Goal: Navigation & Orientation: Find specific page/section

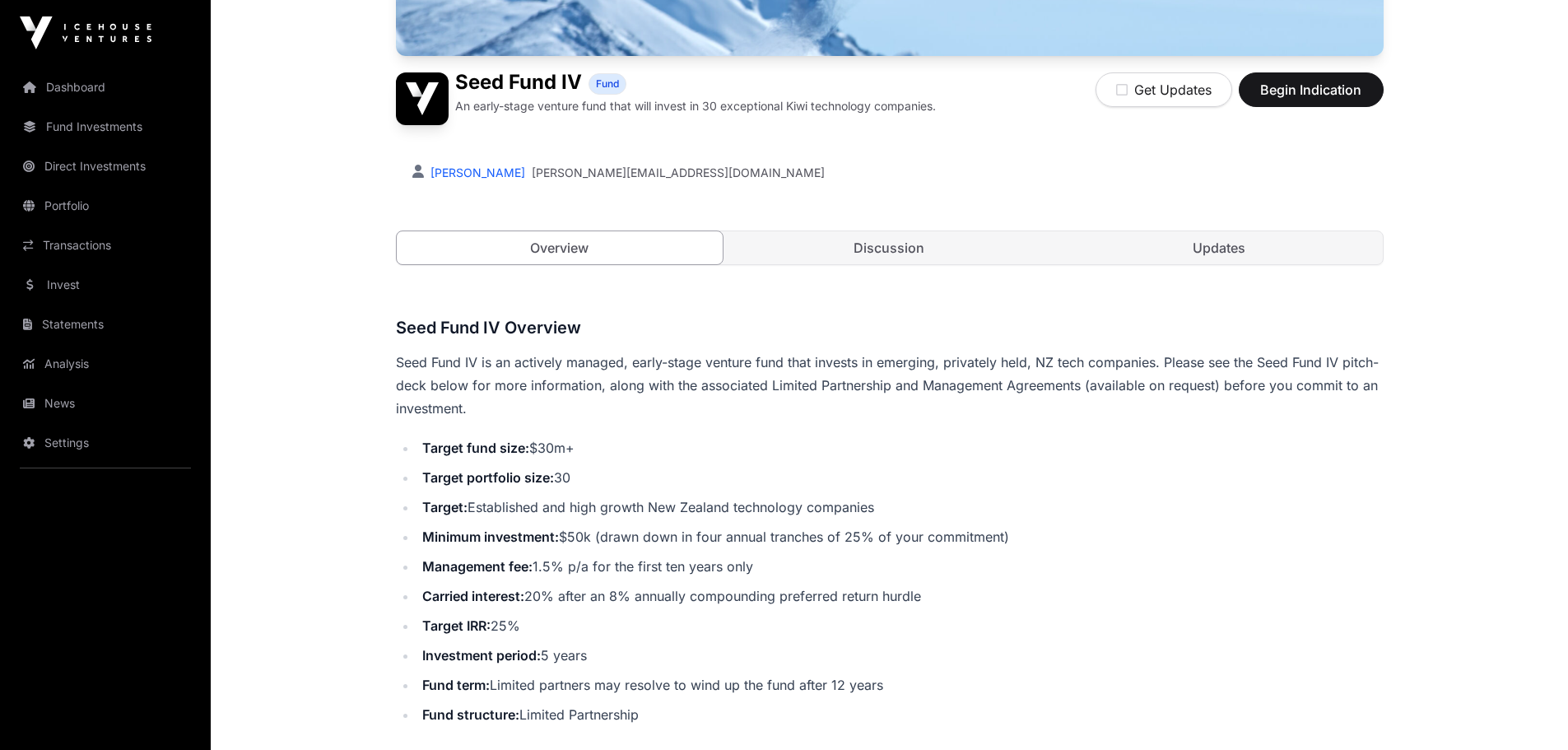
scroll to position [82, 0]
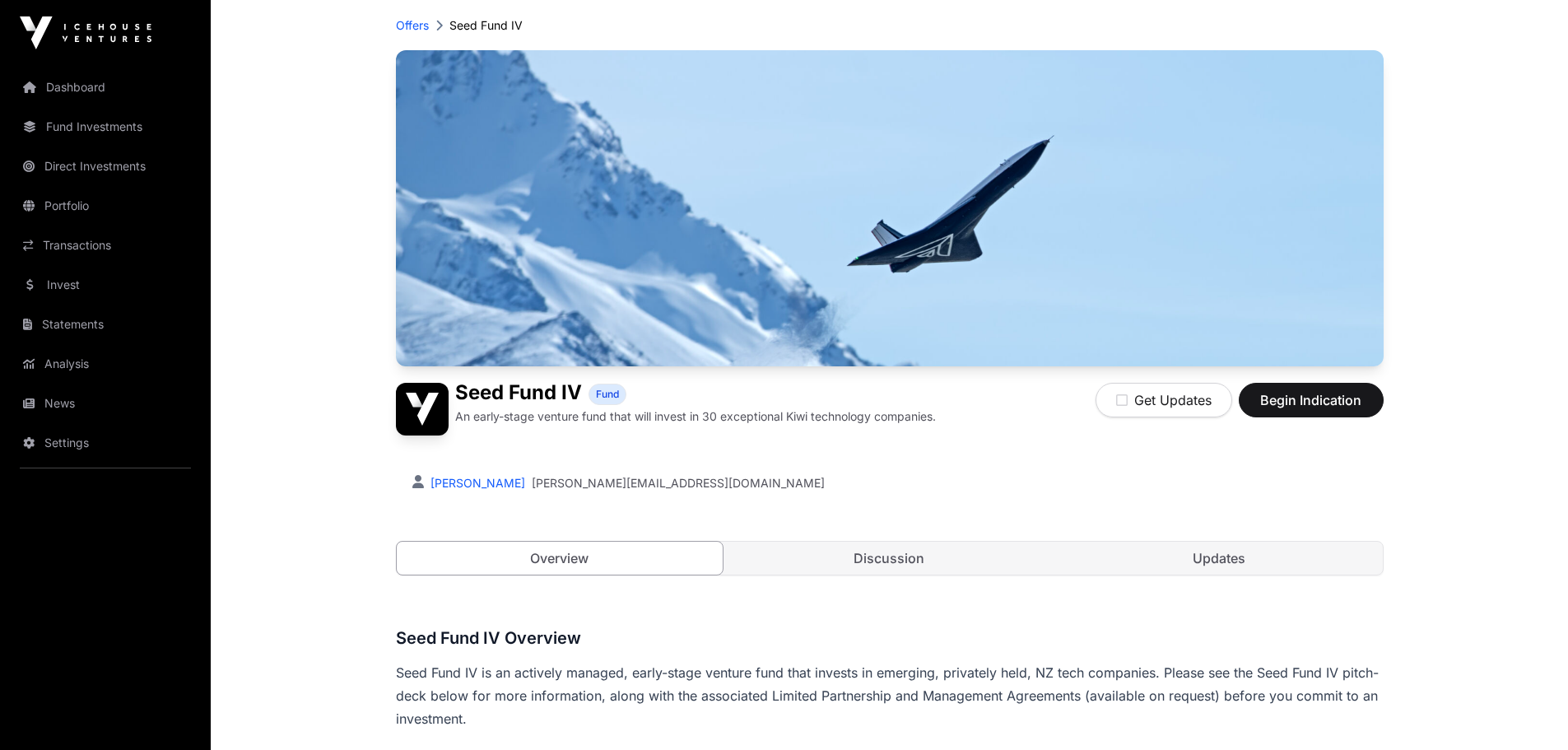
click at [78, 92] on link "Dashboard" at bounding box center [105, 88] width 184 height 37
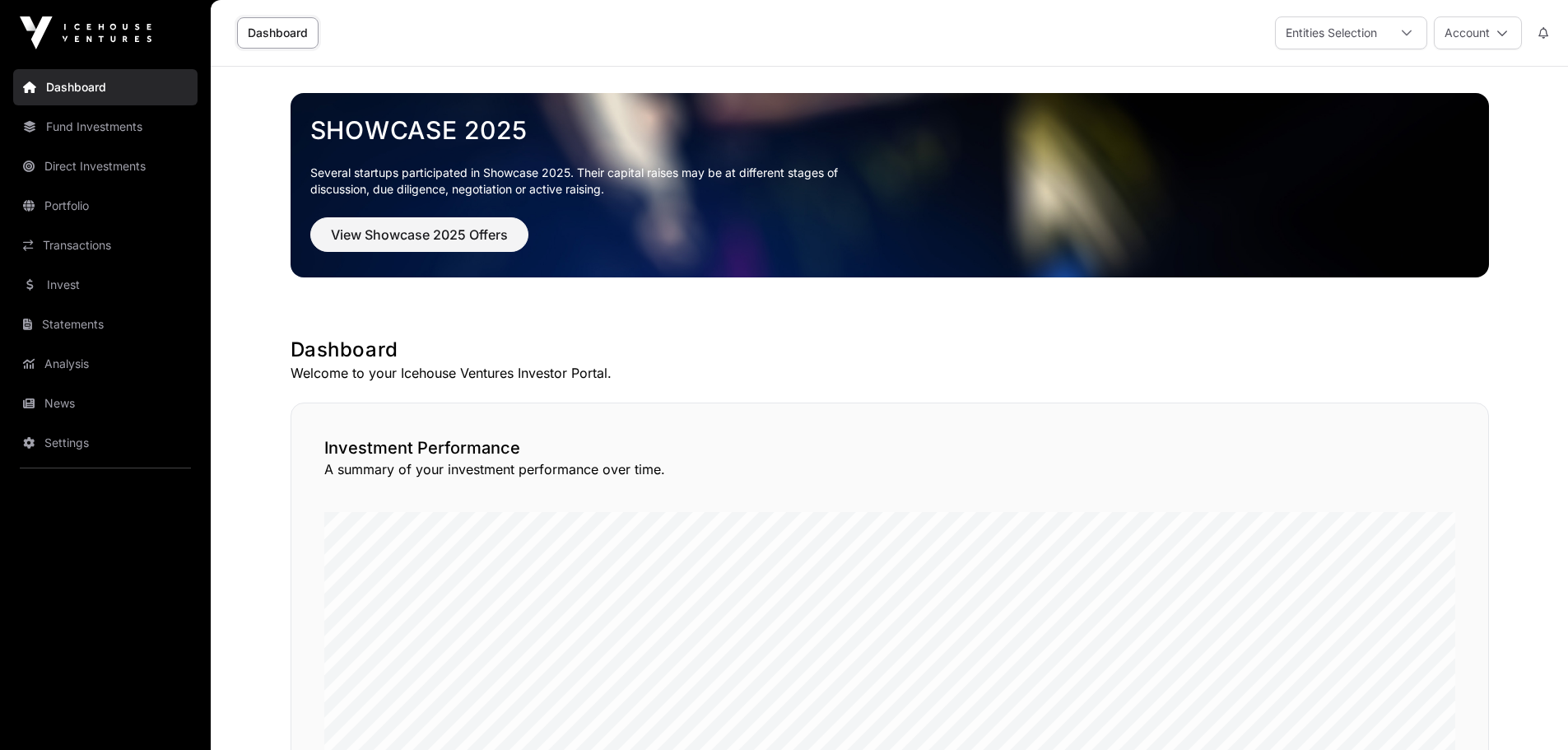
click at [288, 31] on link "Dashboard" at bounding box center [278, 33] width 81 height 31
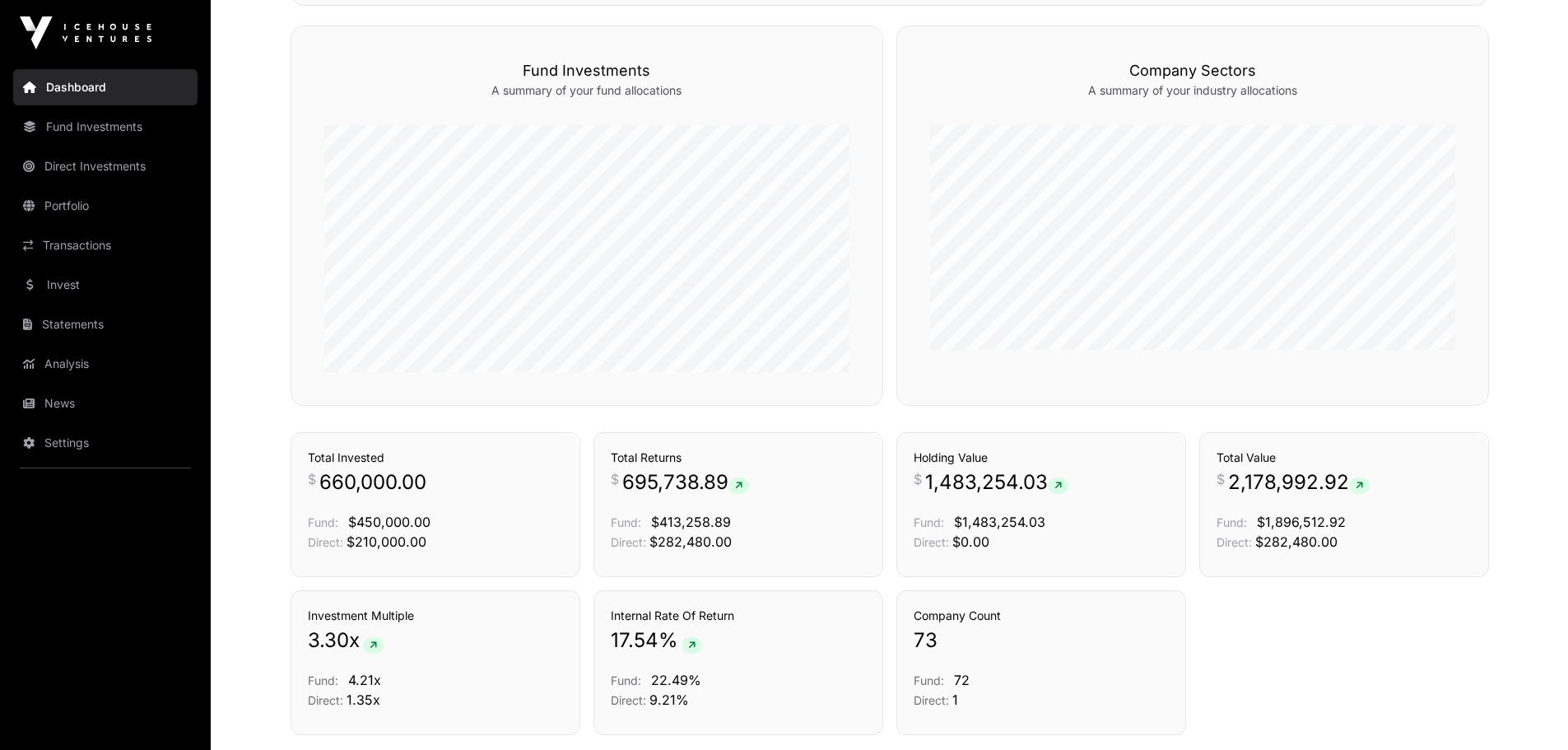
scroll to position [875, 0]
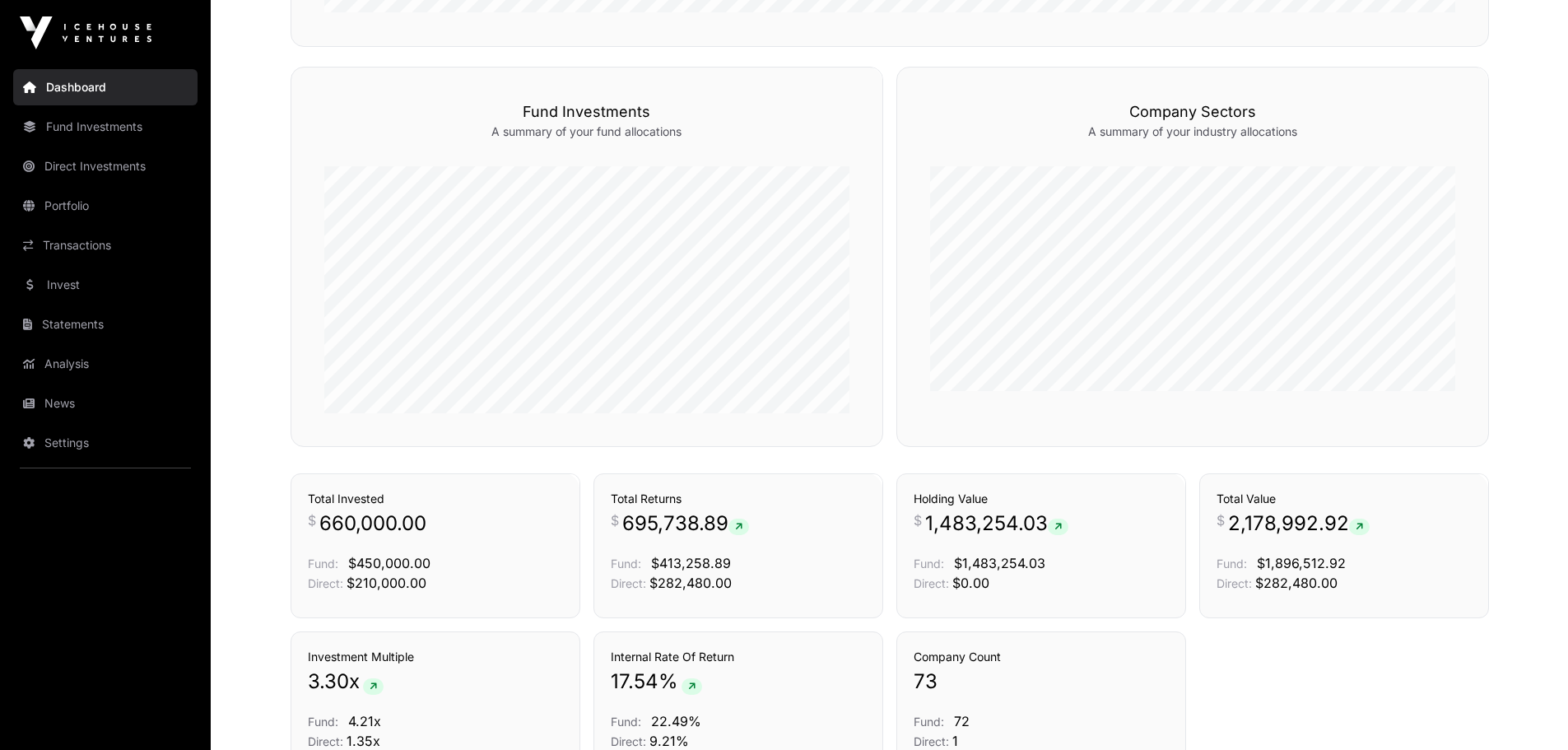
click at [80, 197] on link "Portfolio" at bounding box center [105, 206] width 184 height 37
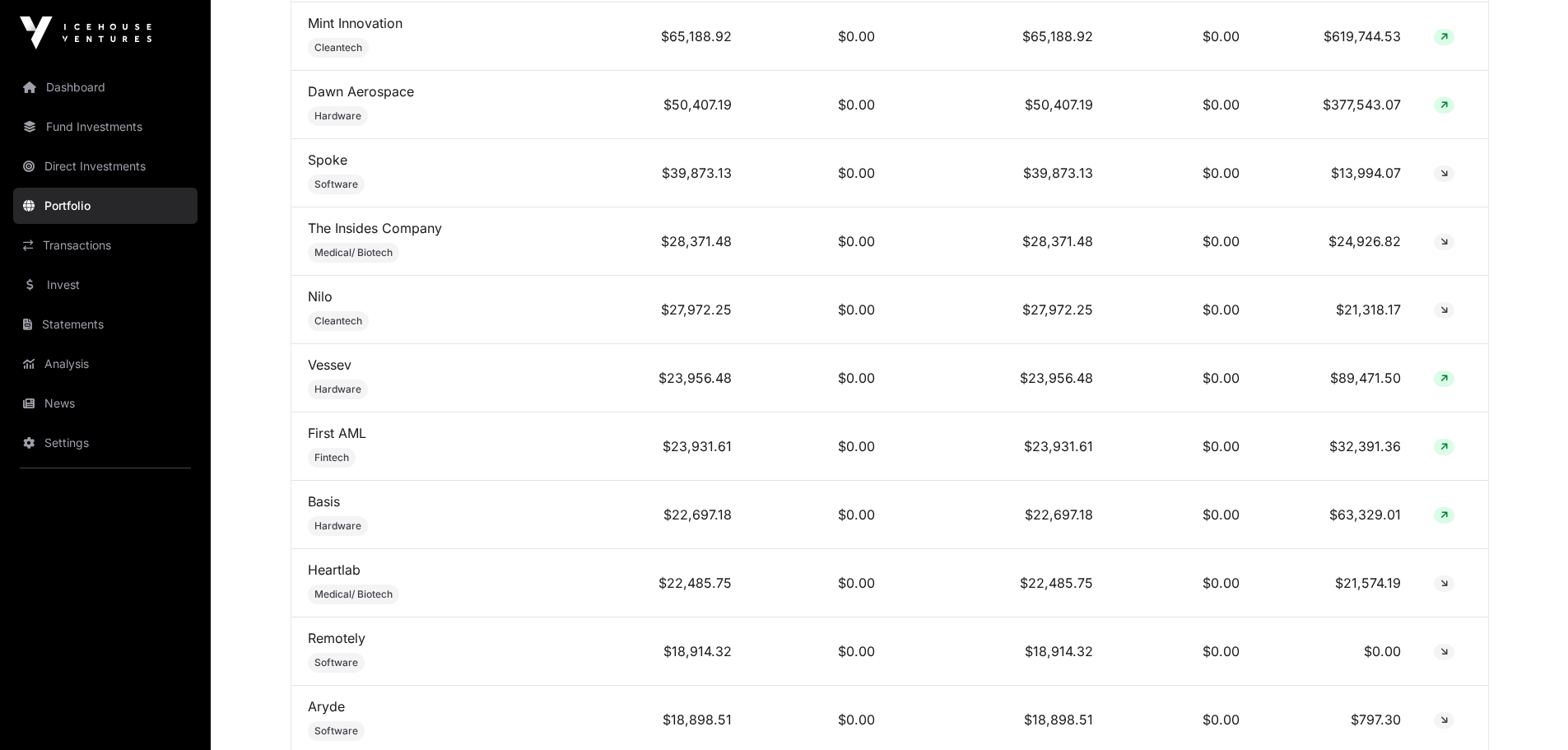
click at [80, 200] on link "Portfolio" at bounding box center [105, 206] width 184 height 37
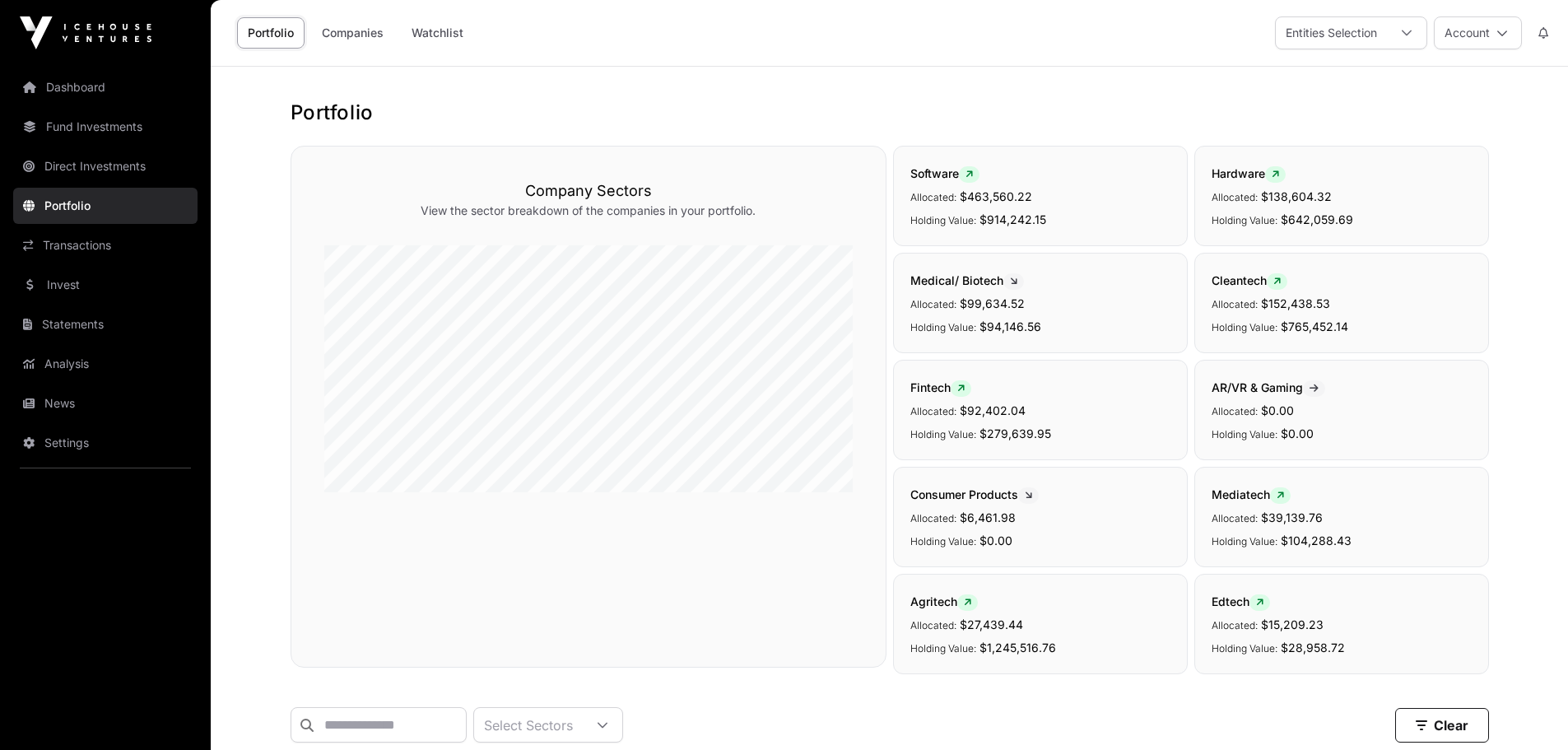
click at [278, 33] on link "Portfolio" at bounding box center [271, 33] width 68 height 31
click at [96, 124] on link "Fund Investments" at bounding box center [105, 127] width 184 height 37
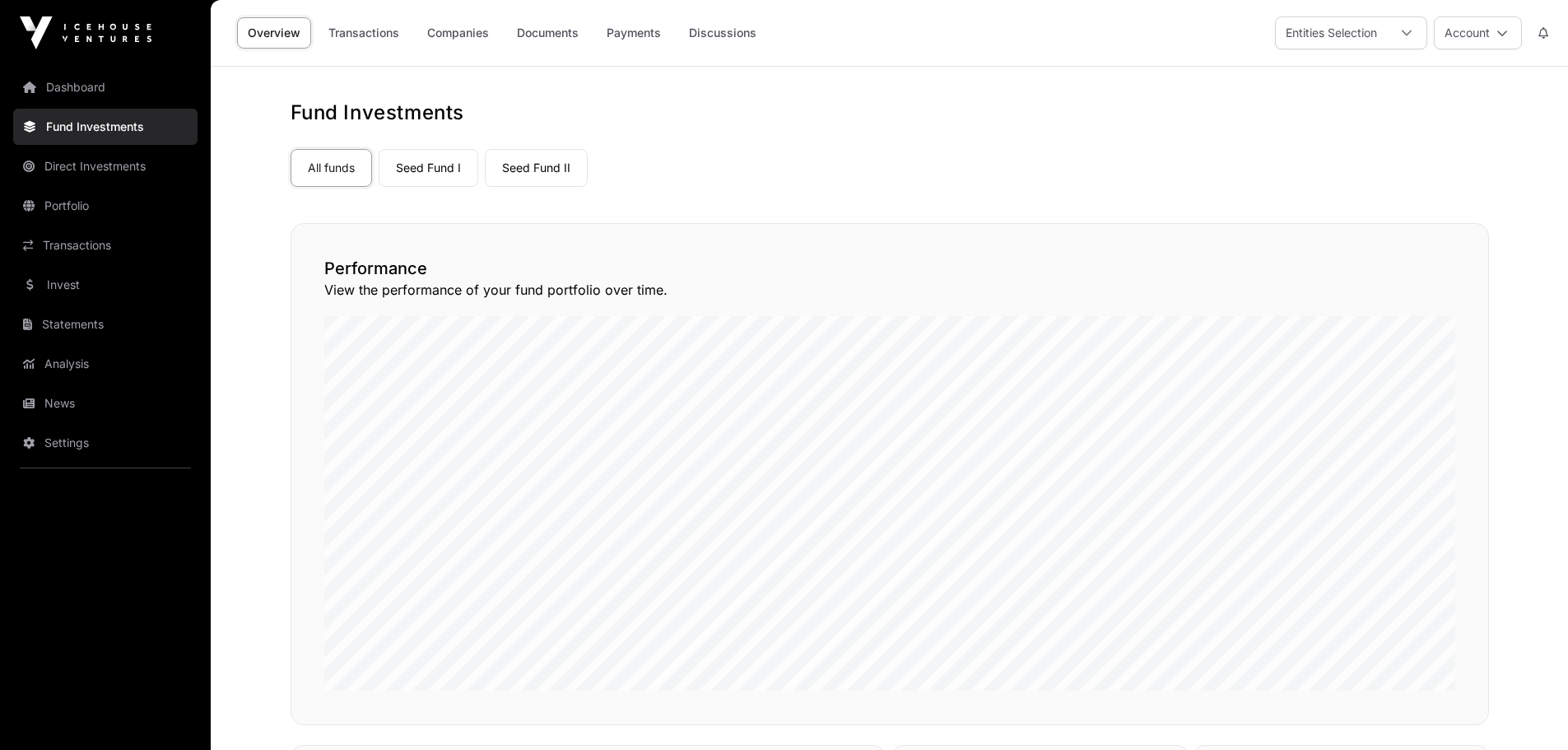
click at [435, 171] on link "Seed Fund I" at bounding box center [427, 167] width 99 height 38
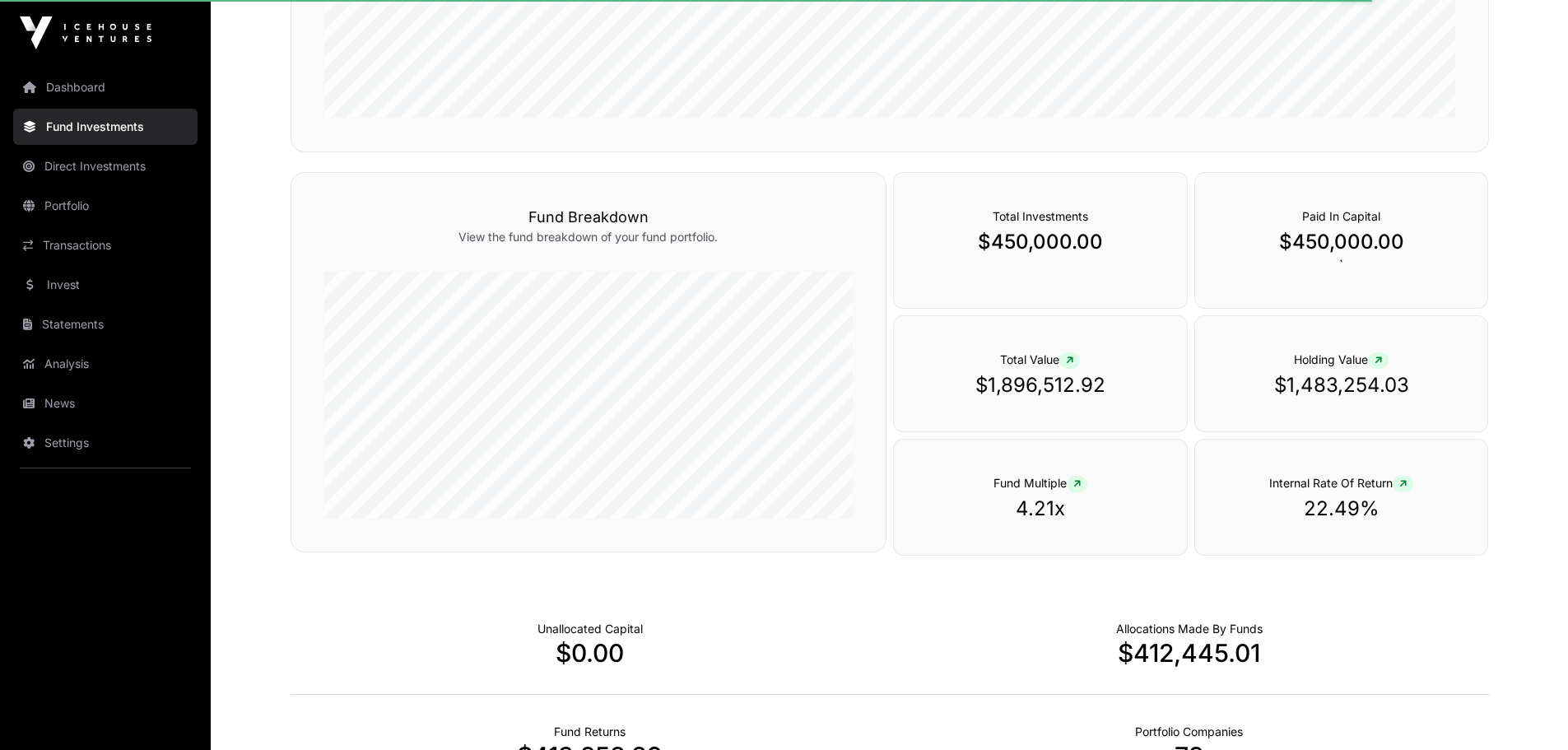
scroll to position [576, 0]
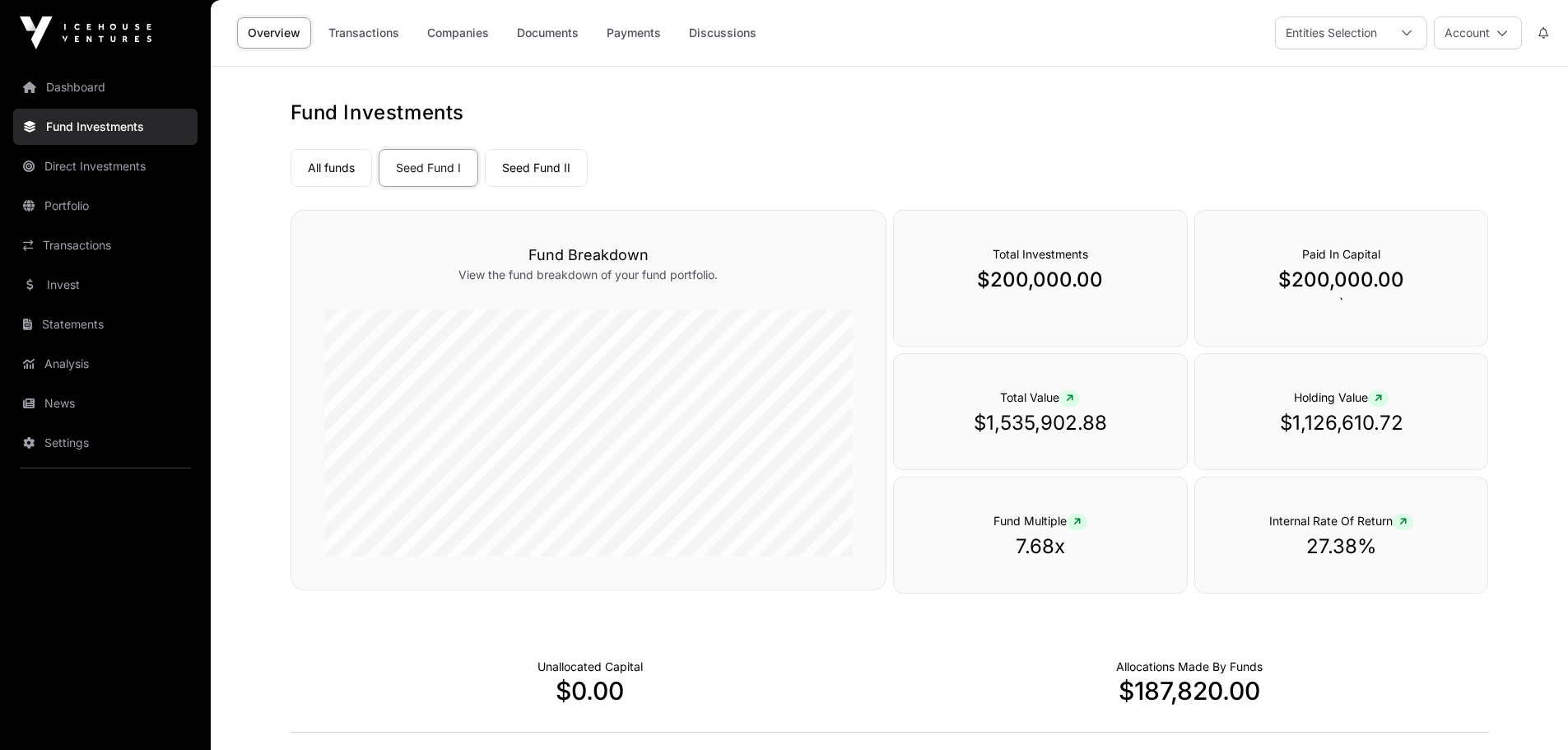
click at [100, 238] on link "Transactions" at bounding box center [105, 245] width 184 height 37
click at [86, 237] on link "Transactions" at bounding box center [105, 245] width 184 height 37
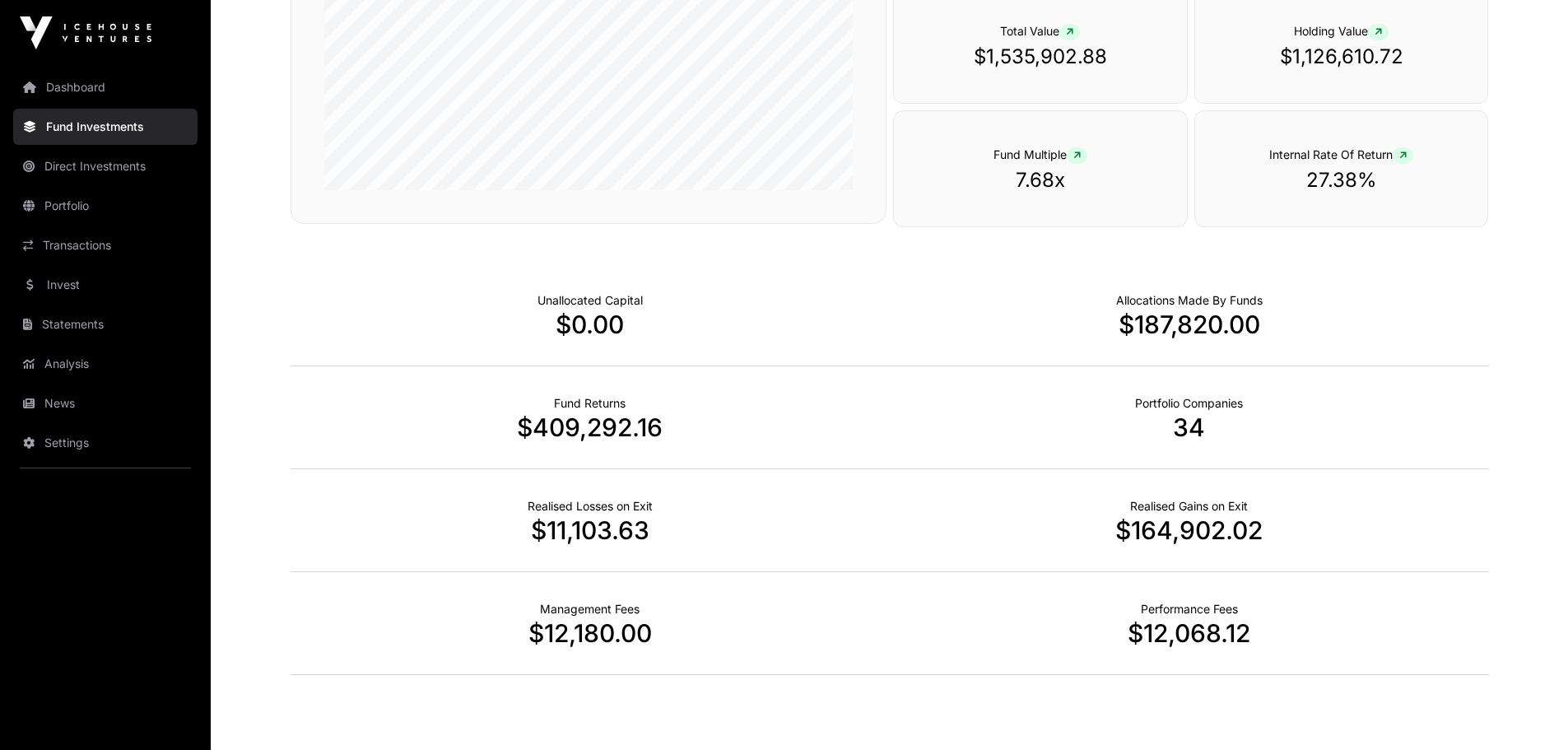
scroll to position [410, 0]
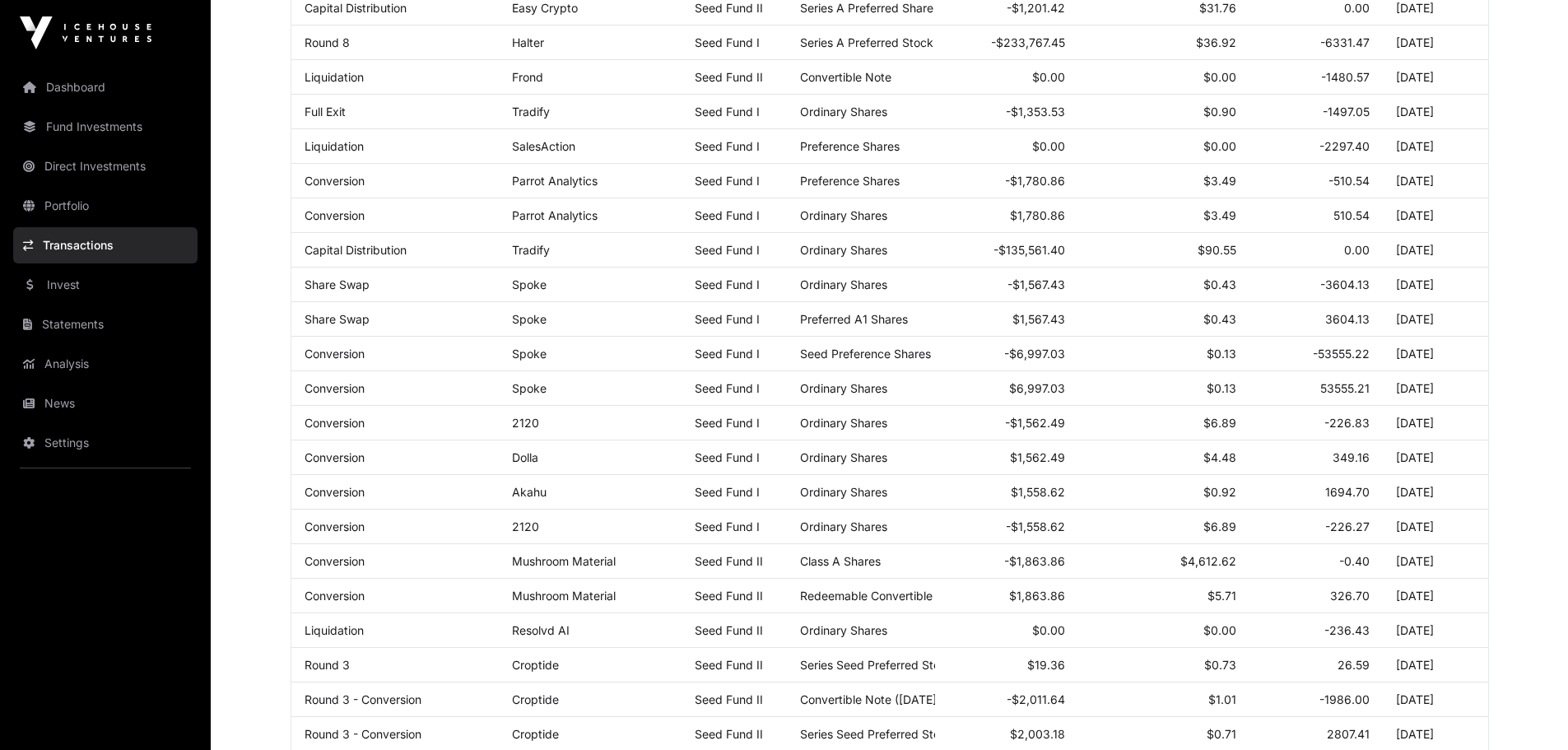
scroll to position [247, 0]
